Goal: Task Accomplishment & Management: Manage account settings

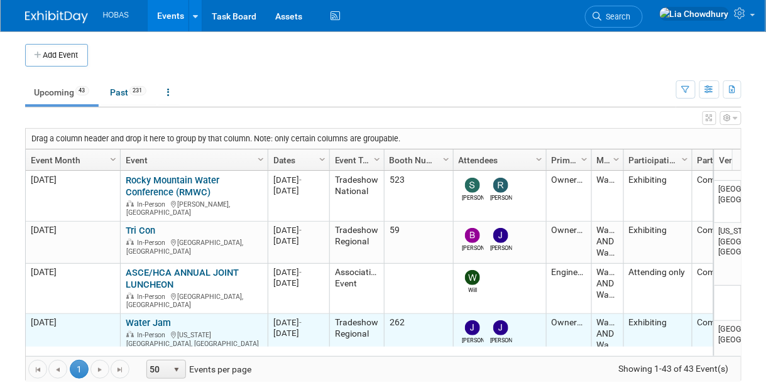
scroll to position [74, 0]
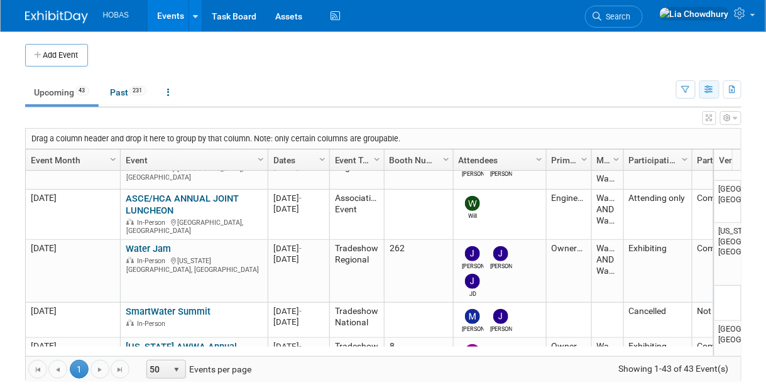
click at [705, 90] on icon "button" at bounding box center [709, 90] width 9 height 8
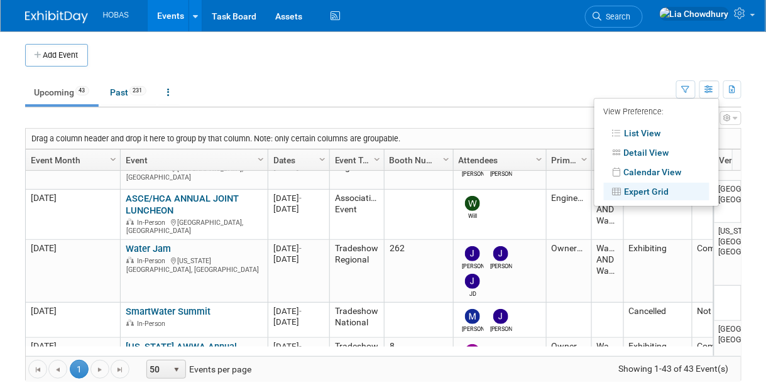
click at [670, 39] on div "Add Event" at bounding box center [383, 48] width 717 height 35
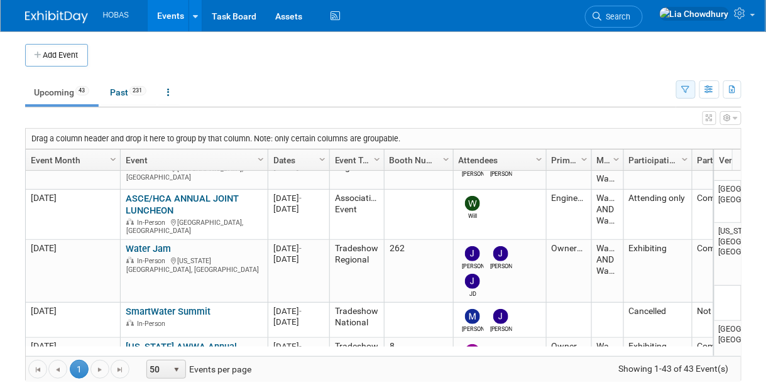
click at [684, 92] on button "button" at bounding box center [685, 89] width 19 height 18
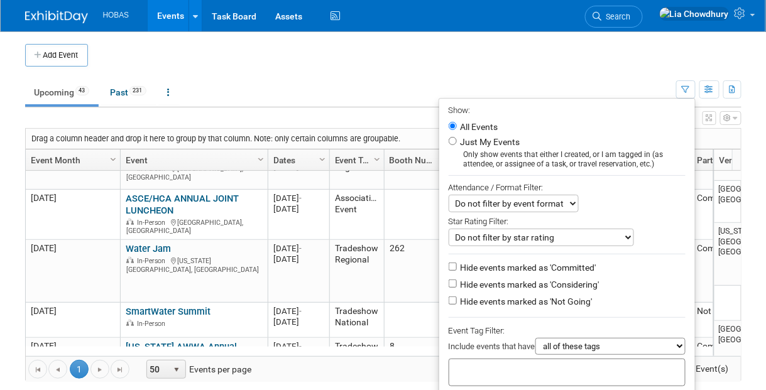
click at [501, 283] on label "Hide events marked as 'Considering'" at bounding box center [528, 284] width 141 height 13
click at [457, 283] on input "Hide events marked as 'Considering'" at bounding box center [453, 284] width 8 height 8
checkbox input "true"
click at [485, 300] on label "Hide events marked as 'Not Going'" at bounding box center [525, 301] width 135 height 13
click at [457, 300] on input "Hide events marked as 'Not Going'" at bounding box center [453, 301] width 8 height 8
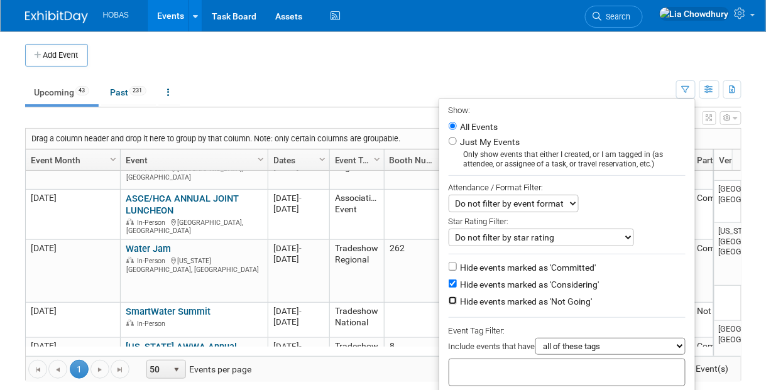
checkbox input "true"
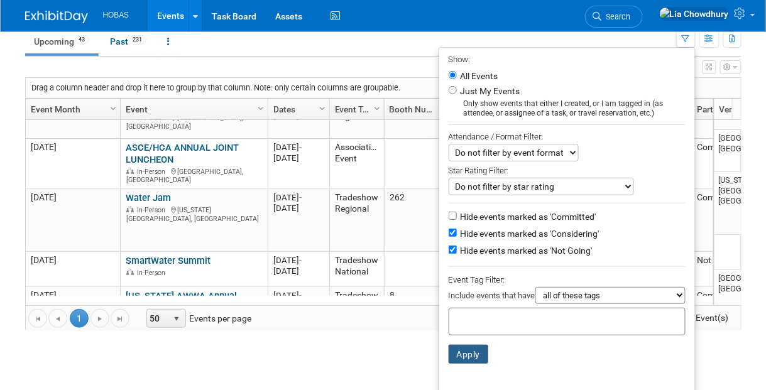
click at [457, 356] on button "Apply" at bounding box center [469, 354] width 40 height 19
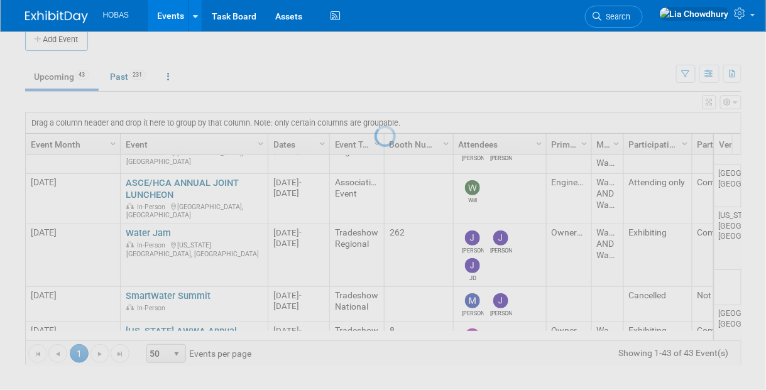
scroll to position [14, 0]
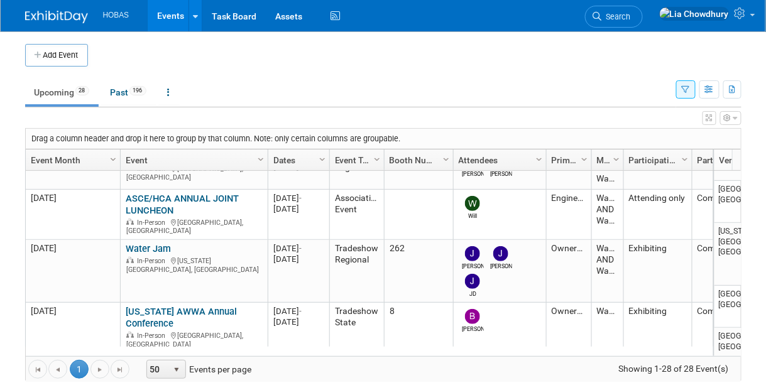
scroll to position [149, 0]
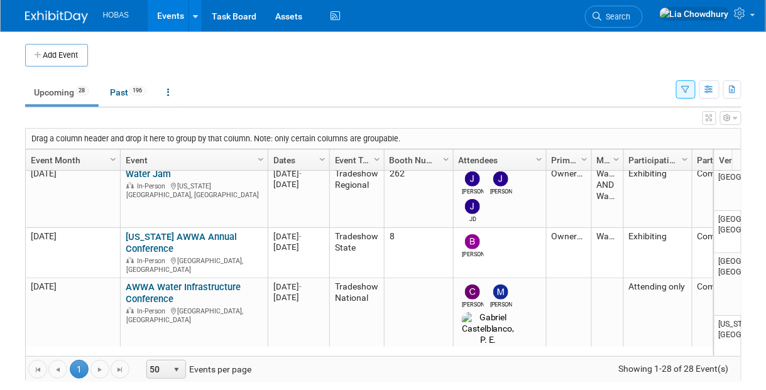
click at [190, 231] on link "[US_STATE] AWWA Annual Conference" at bounding box center [181, 242] width 111 height 23
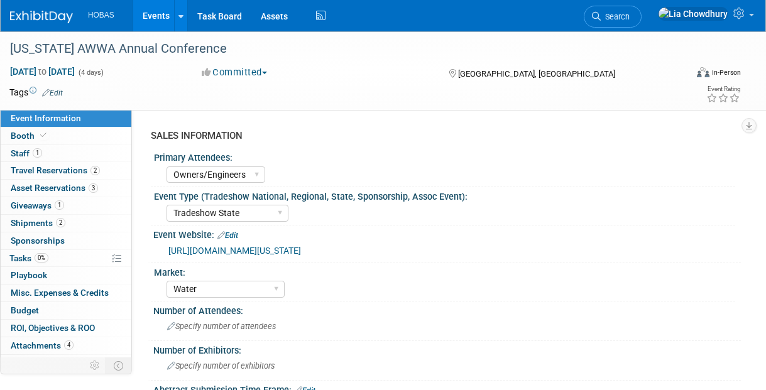
select select "Owners/Engineers"
select select "Tradeshow State"
select select "Water"
select select "Exhibiting"
click at [292, 251] on link "[URL][DOMAIN_NAME][US_STATE]" at bounding box center [234, 251] width 133 height 10
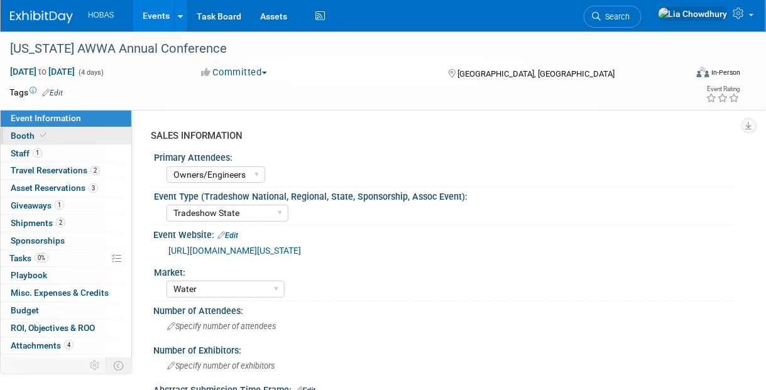
click at [19, 134] on span "Booth" at bounding box center [30, 136] width 38 height 10
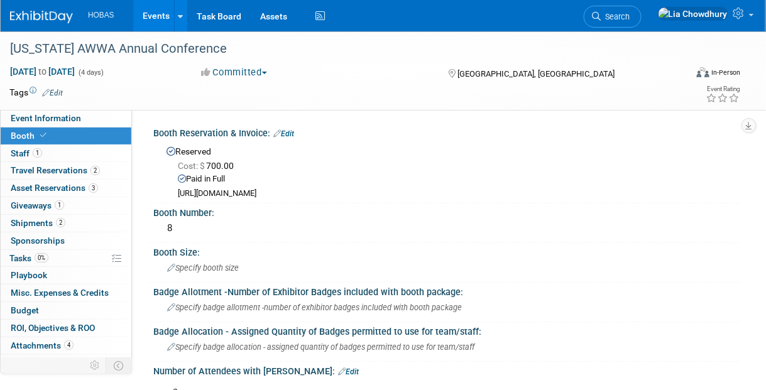
click at [353, 192] on div "https://assets-002.noviams.com/novi-file-uploads/mi-awwa/pdfs-and-documents/Con…" at bounding box center [455, 194] width 554 height 11
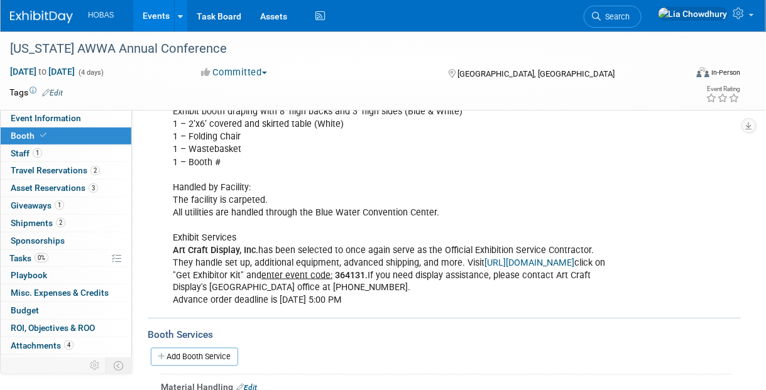
scroll to position [377, 0]
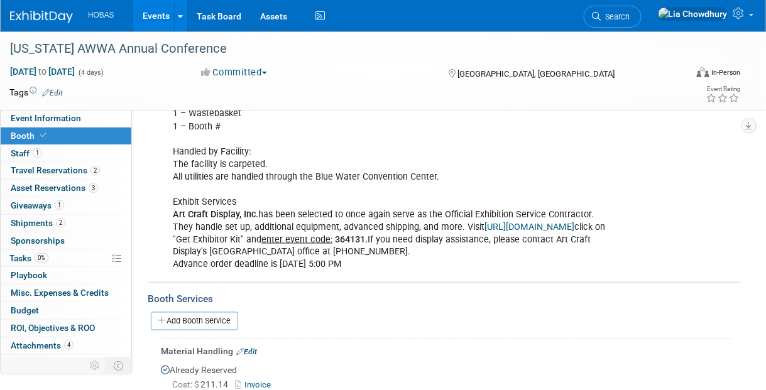
click at [541, 222] on link "http://www.artcraftdisplay.com" at bounding box center [530, 227] width 90 height 11
click at [363, 236] on b "364131." at bounding box center [351, 239] width 33 height 11
copy b "364131"
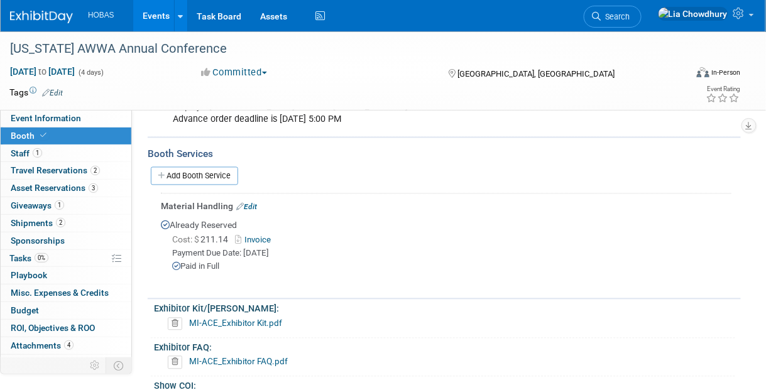
scroll to position [629, 0]
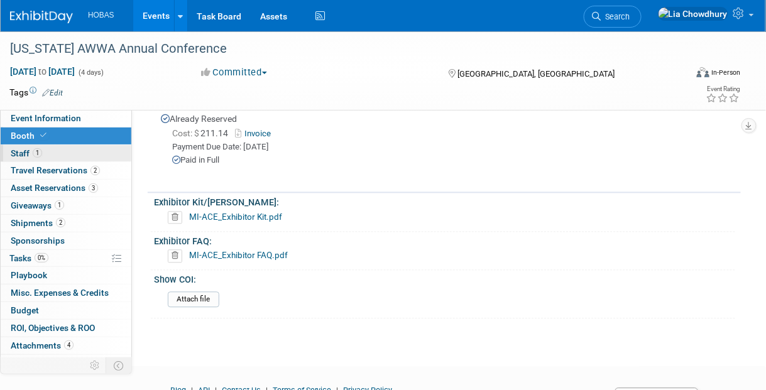
click at [21, 151] on span "Staff 1" at bounding box center [26, 153] width 31 height 10
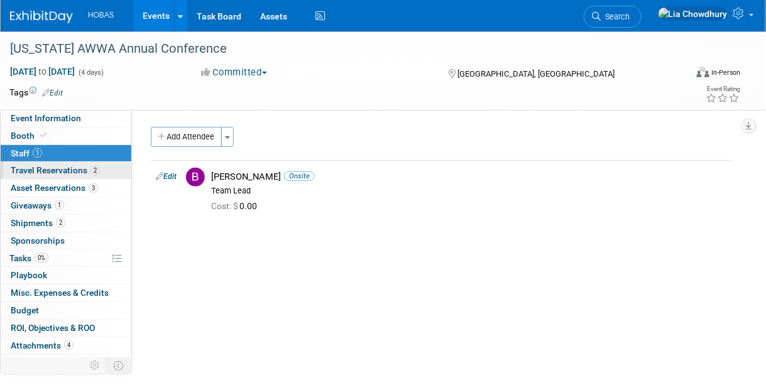
click at [33, 172] on span "Travel Reservations 2" at bounding box center [55, 170] width 89 height 10
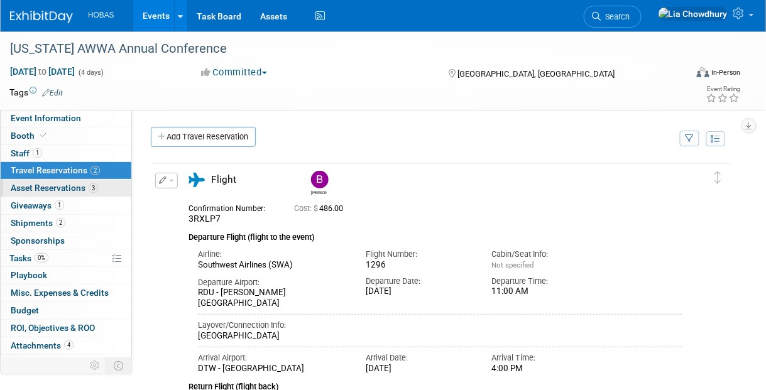
click at [40, 186] on span "Asset Reservations 3" at bounding box center [54, 188] width 87 height 10
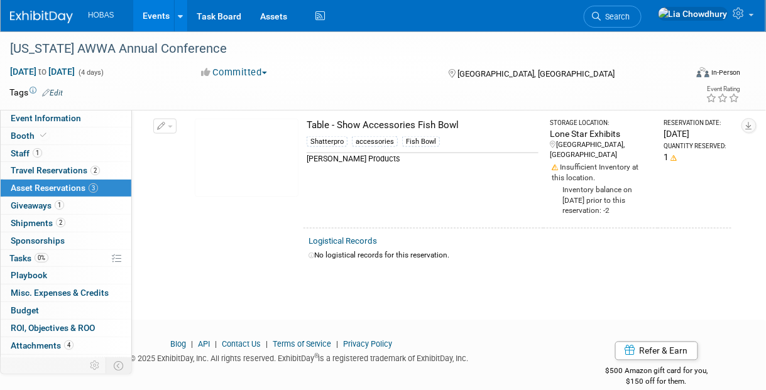
scroll to position [426, 0]
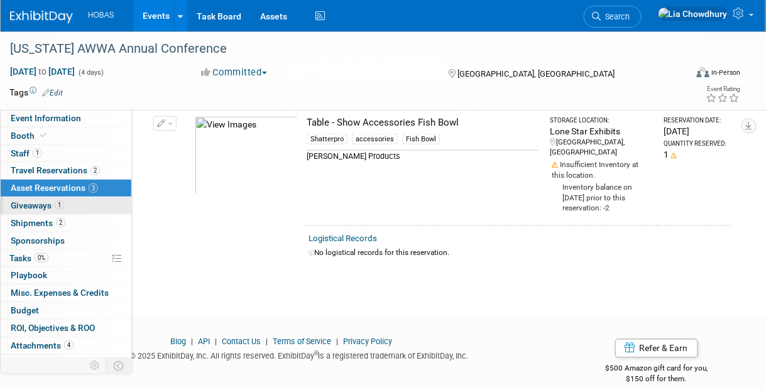
click at [42, 206] on span "Giveaways 1" at bounding box center [37, 206] width 53 height 10
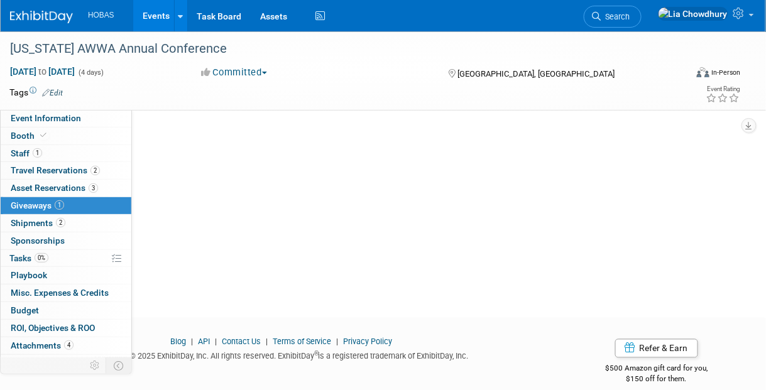
scroll to position [0, 0]
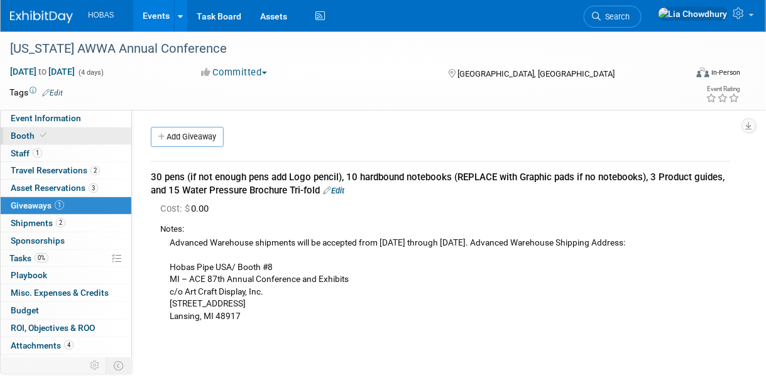
click at [19, 133] on span "Booth" at bounding box center [30, 136] width 38 height 10
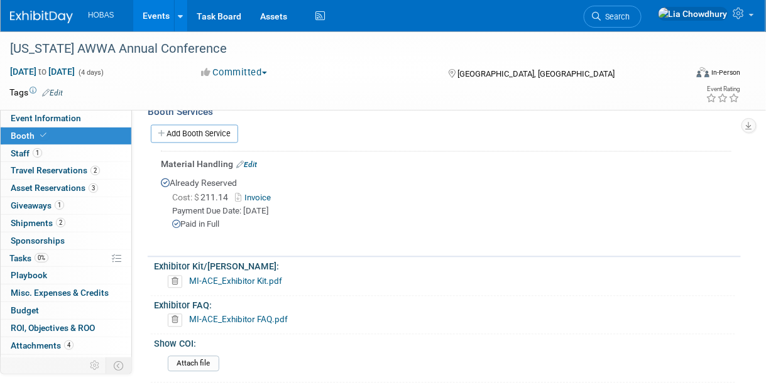
scroll to position [566, 0]
click at [251, 202] on link "Invoice" at bounding box center [255, 196] width 41 height 9
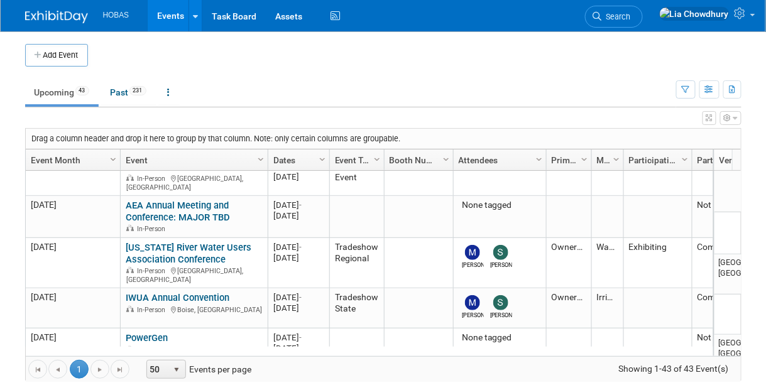
scroll to position [1497, 0]
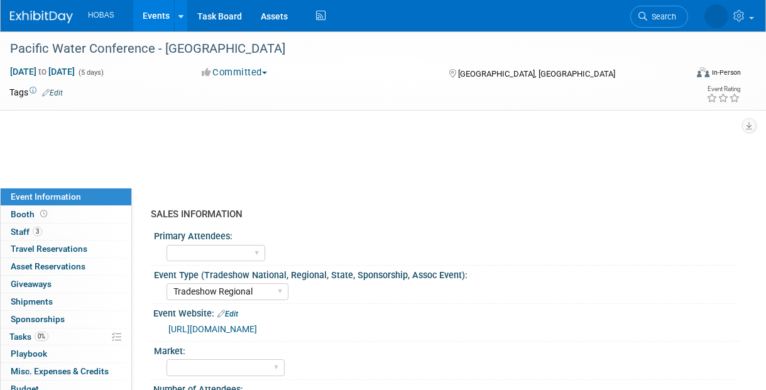
select select "Tradeshow Regional"
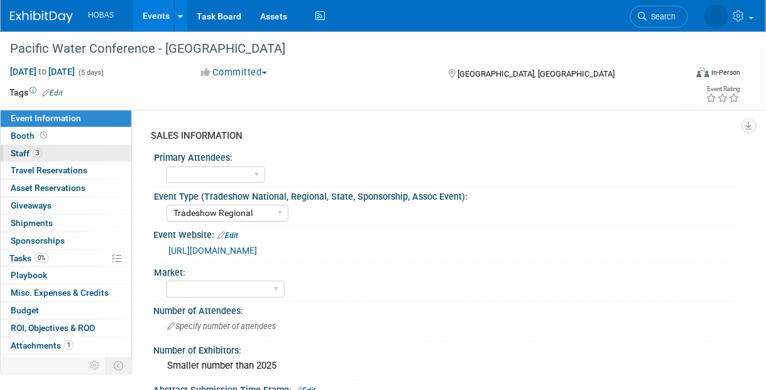
click at [35, 148] on span "3" at bounding box center [37, 152] width 9 height 9
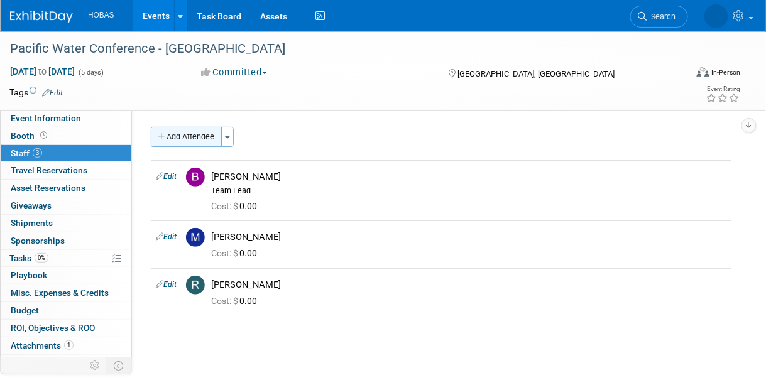
click at [170, 136] on button "Add Attendee" at bounding box center [186, 137] width 71 height 20
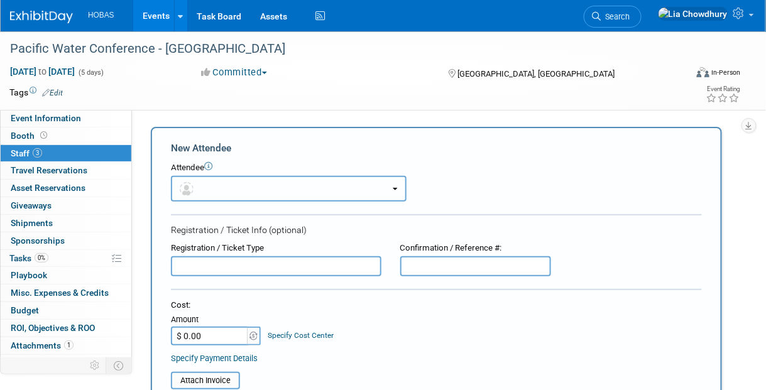
click at [226, 190] on button "button" at bounding box center [289, 189] width 236 height 26
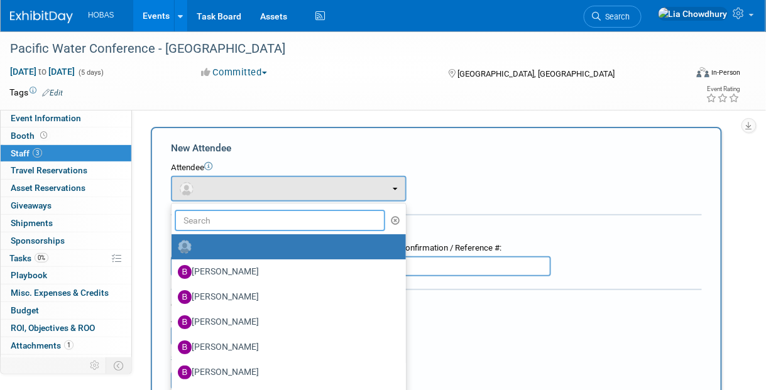
click at [238, 218] on input "text" at bounding box center [280, 220] width 211 height 21
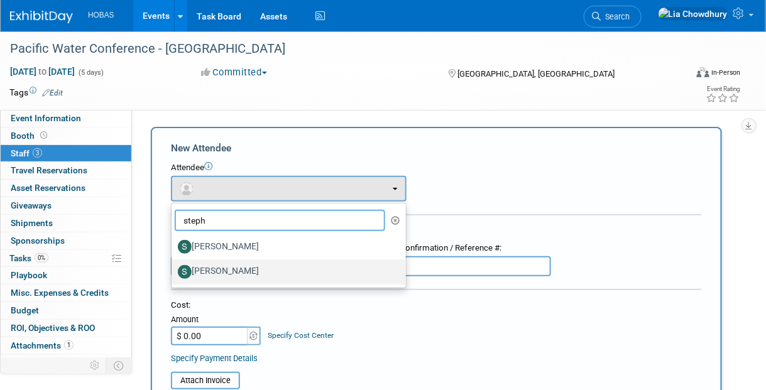
type input "steph"
click at [225, 273] on label "Stephen Alston" at bounding box center [286, 272] width 216 height 20
click at [173, 273] on input "Stephen Alston" at bounding box center [169, 271] width 8 height 8
select select "80f24af4-c1e7-48e6-a9e5-cad5f85f67d9"
select select "4"
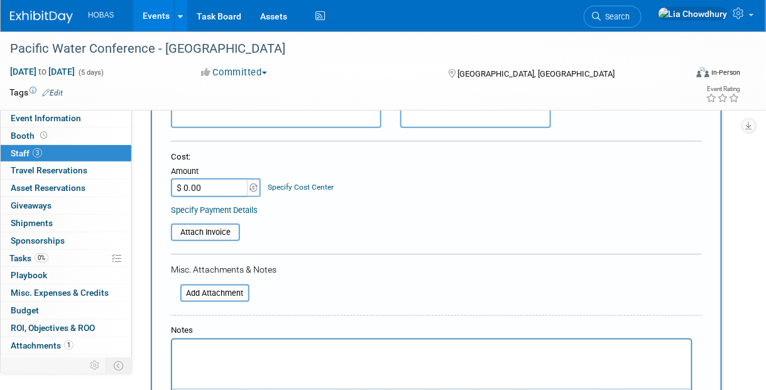
scroll to position [377, 0]
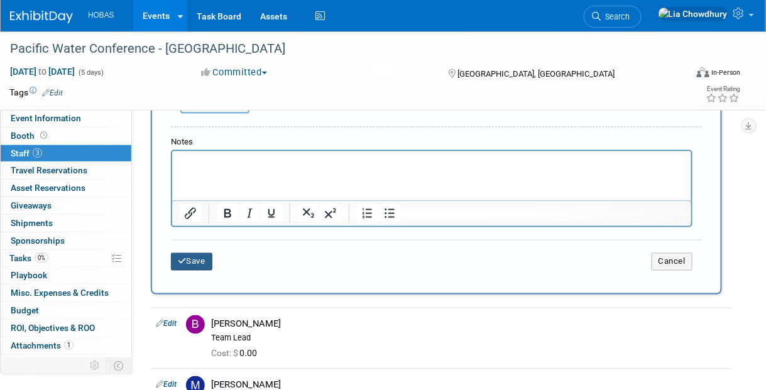
click at [184, 260] on icon "submit" at bounding box center [182, 262] width 9 height 8
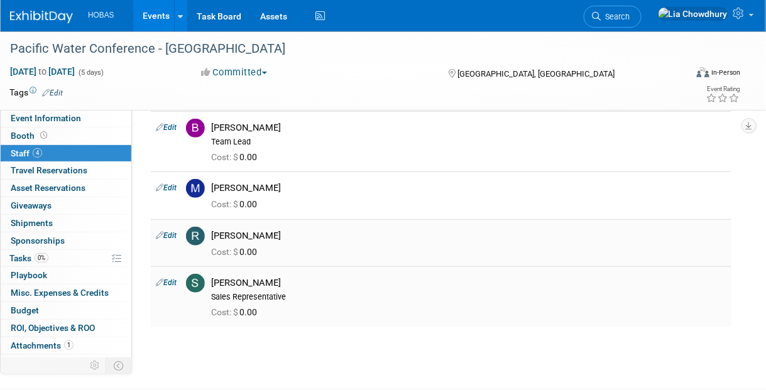
scroll to position [0, 0]
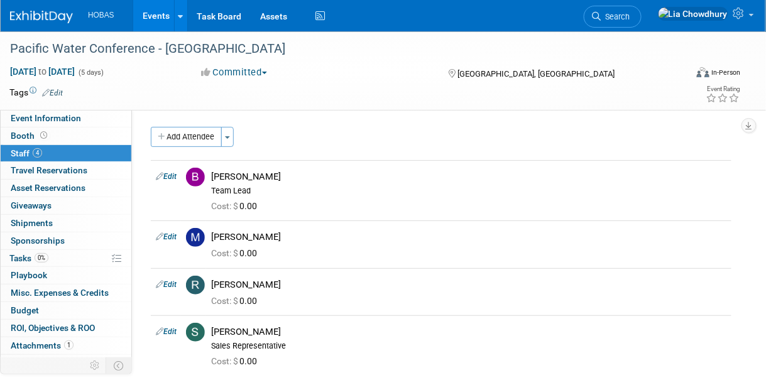
click at [142, 15] on link "Events" at bounding box center [156, 15] width 46 height 31
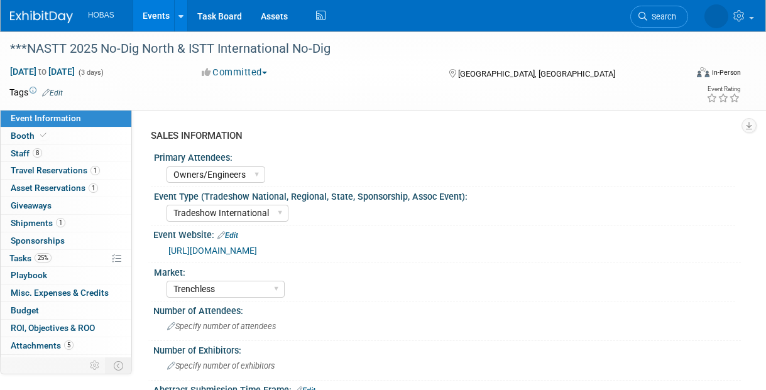
select select "Owners/Engineers"
select select "Tradeshow International"
select select "Trenchless"
select select "Exhibiting"
click at [30, 158] on span "Staff 8" at bounding box center [26, 153] width 31 height 10
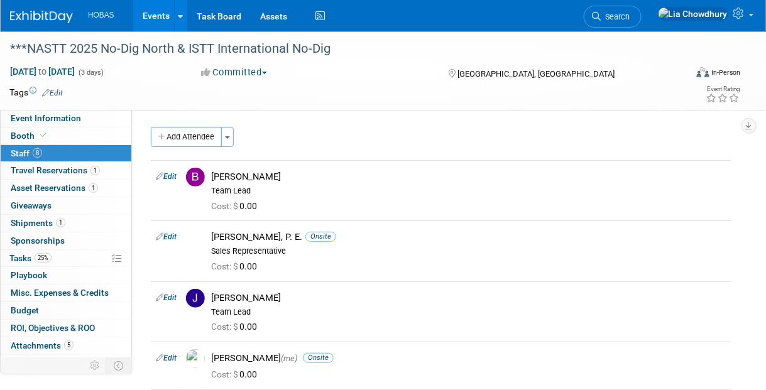
click at [160, 125] on div "SALES INFORMATION Primary Attendees: Owners Engineers Contractors Owners/Engine…" at bounding box center [436, 239] width 609 height 259
click at [172, 135] on button "Add Attendee" at bounding box center [186, 137] width 71 height 20
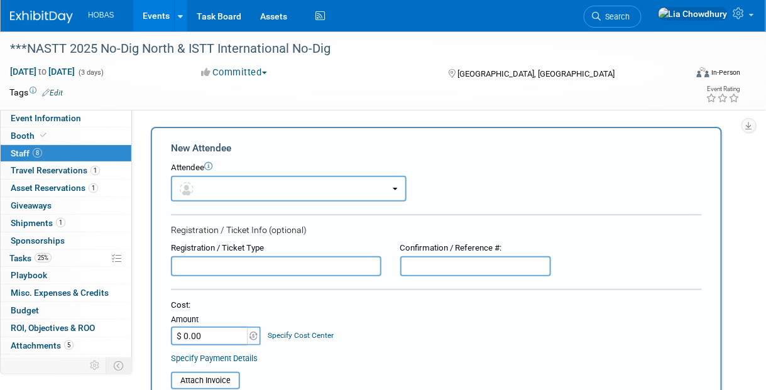
drag, startPoint x: 266, startPoint y: 197, endPoint x: 273, endPoint y: 195, distance: 7.4
click at [267, 197] on button "button" at bounding box center [289, 189] width 236 height 26
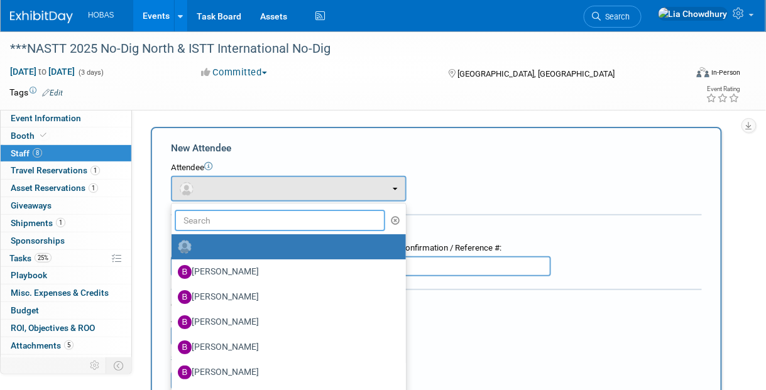
click at [260, 222] on input "text" at bounding box center [280, 220] width 211 height 21
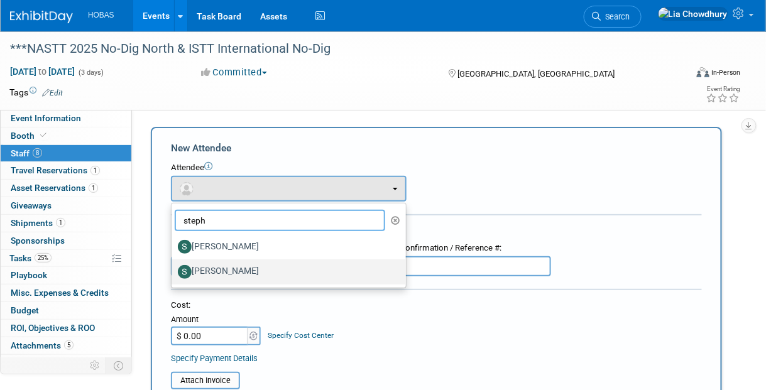
type input "steph"
click at [238, 272] on label "Stephen Alston" at bounding box center [286, 272] width 216 height 20
click at [173, 272] on input "Stephen Alston" at bounding box center [169, 271] width 8 height 8
select select "80f24af4-c1e7-48e6-a9e5-cad5f85f67d9"
select select "4"
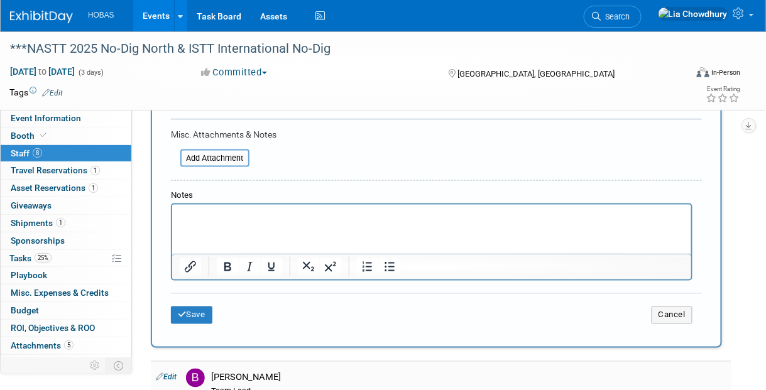
scroll to position [377, 0]
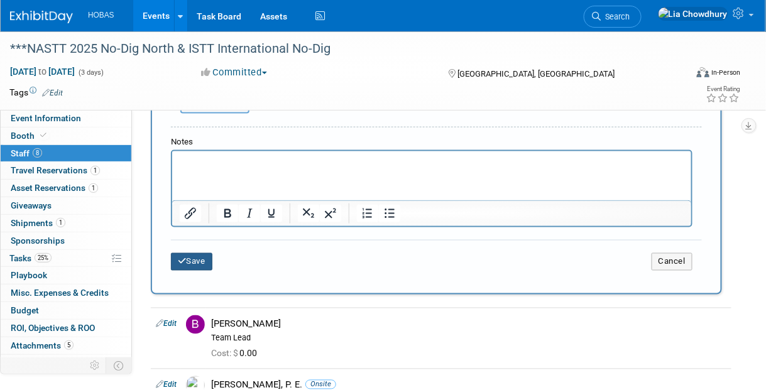
click at [200, 259] on button "Save" at bounding box center [191, 262] width 41 height 18
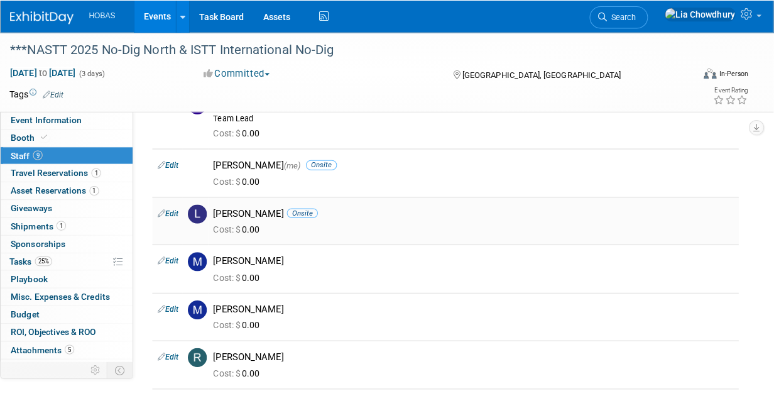
scroll to position [314, 0]
